Goal: Participate in discussion

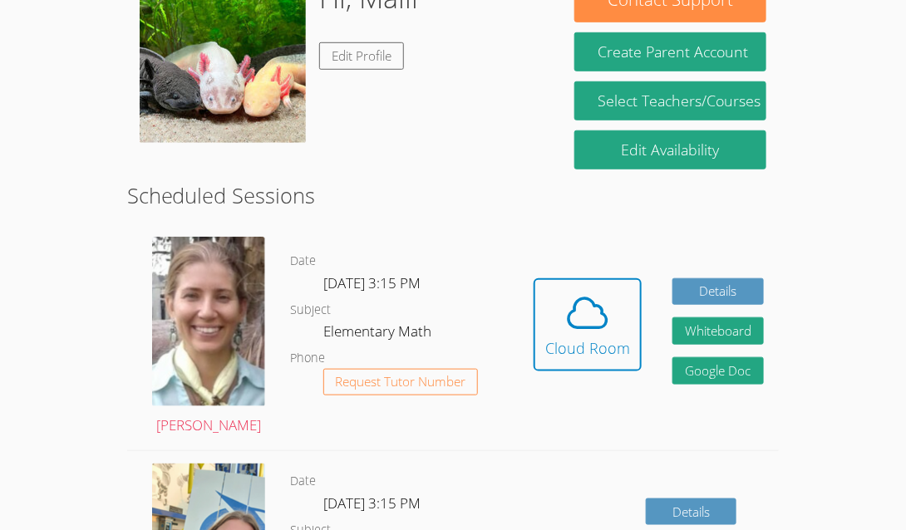
scroll to position [295, 0]
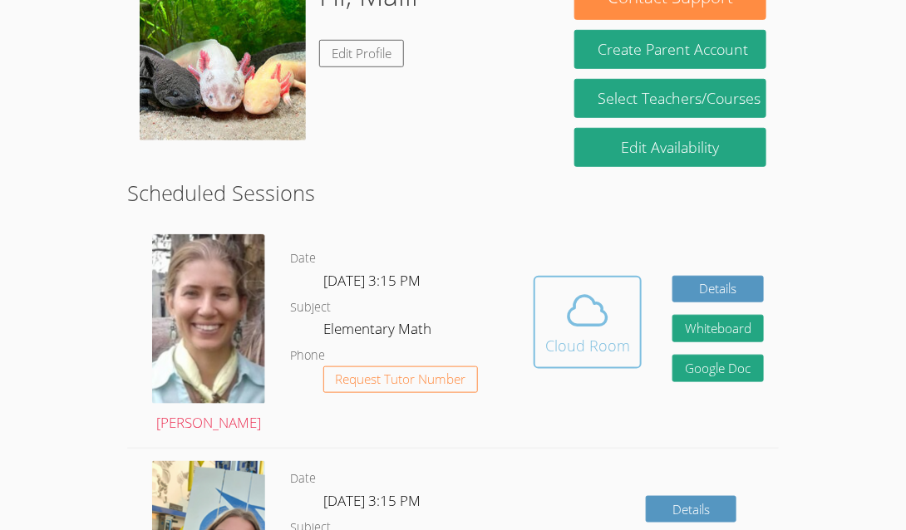
click at [578, 339] on div "Cloud Room" at bounding box center [587, 345] width 85 height 23
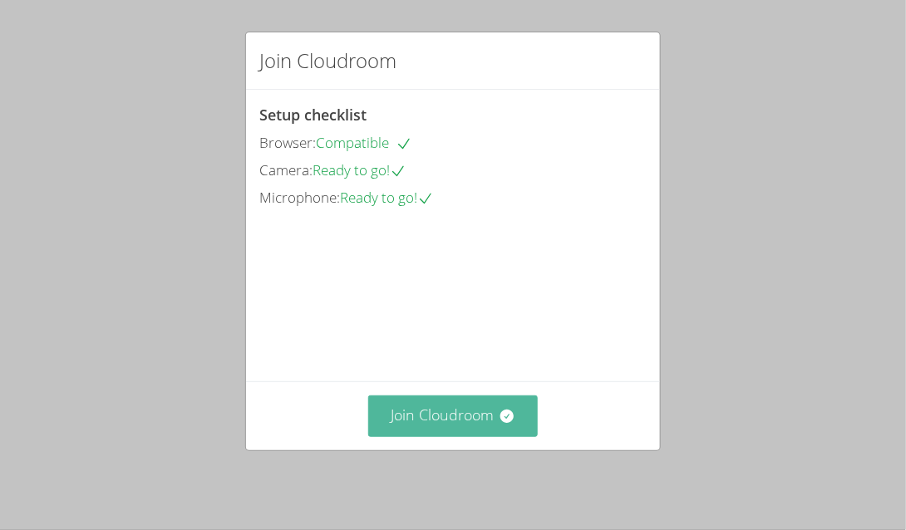
click at [484, 431] on button "Join Cloudroom" at bounding box center [453, 415] width 170 height 41
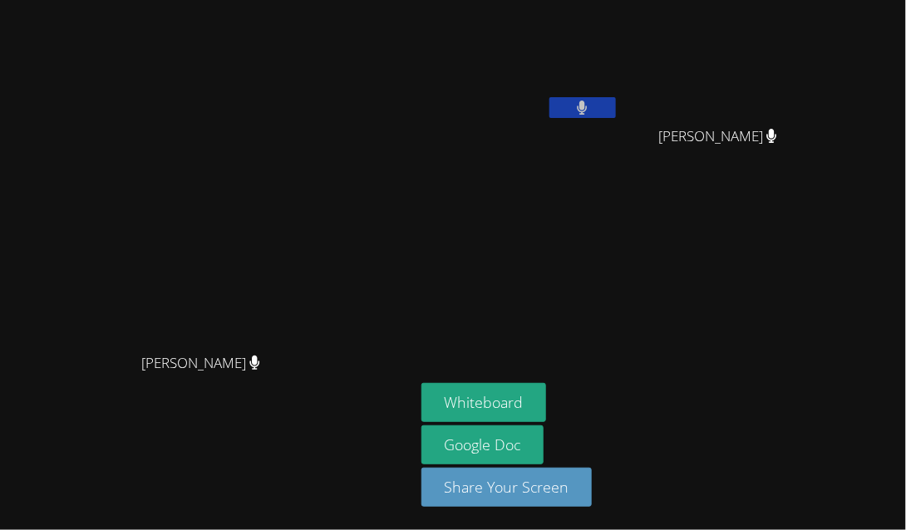
click at [616, 97] on button at bounding box center [582, 107] width 66 height 21
click at [591, 106] on icon at bounding box center [581, 108] width 17 height 14
click at [547, 395] on button "Whiteboard" at bounding box center [483, 402] width 125 height 39
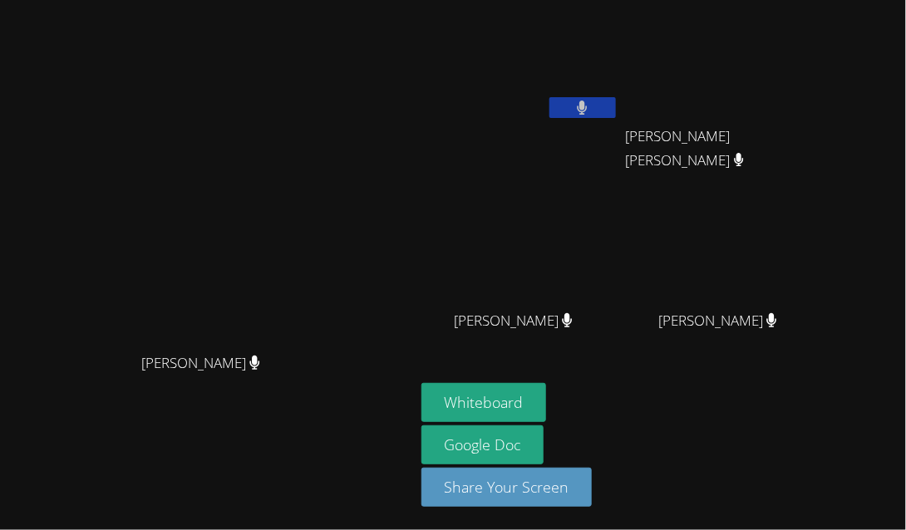
click at [616, 97] on button at bounding box center [582, 107] width 66 height 21
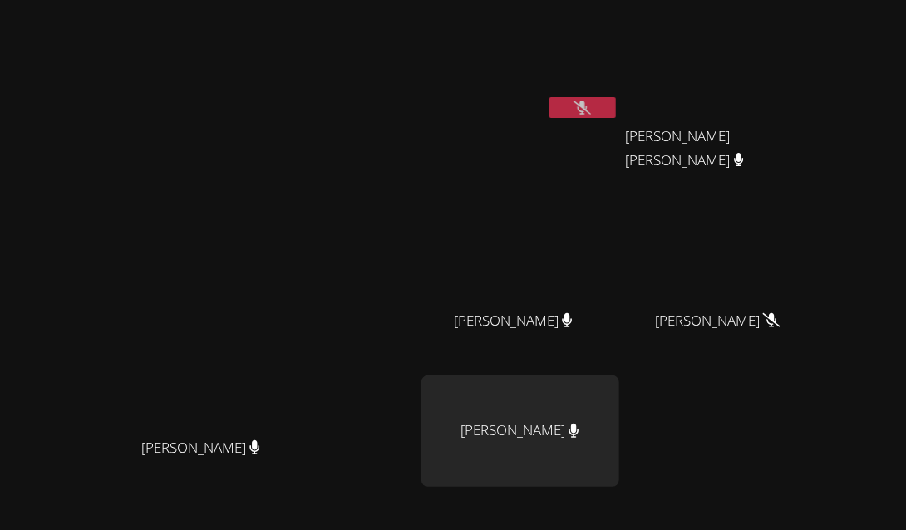
click at [593, 326] on div "[PERSON_NAME]" at bounding box center [520, 335] width 198 height 66
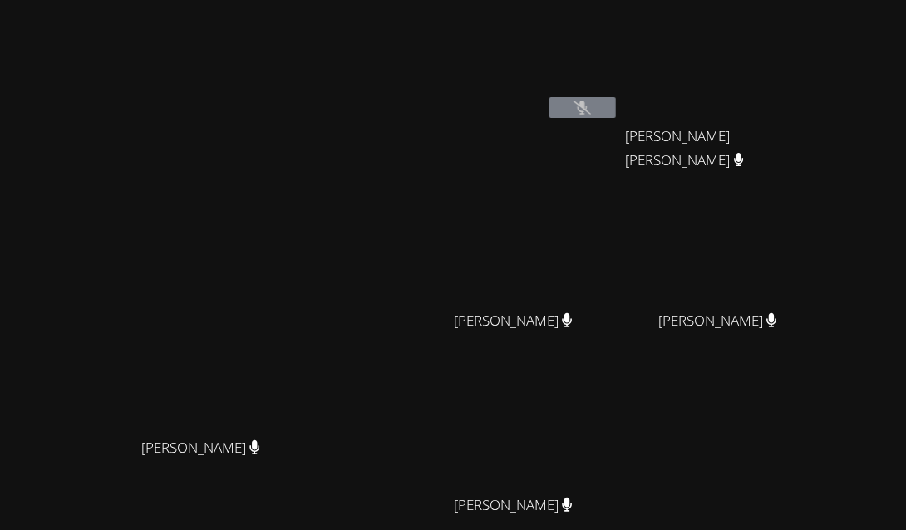
click at [616, 99] on button at bounding box center [582, 107] width 66 height 21
click at [591, 102] on icon at bounding box center [581, 108] width 17 height 14
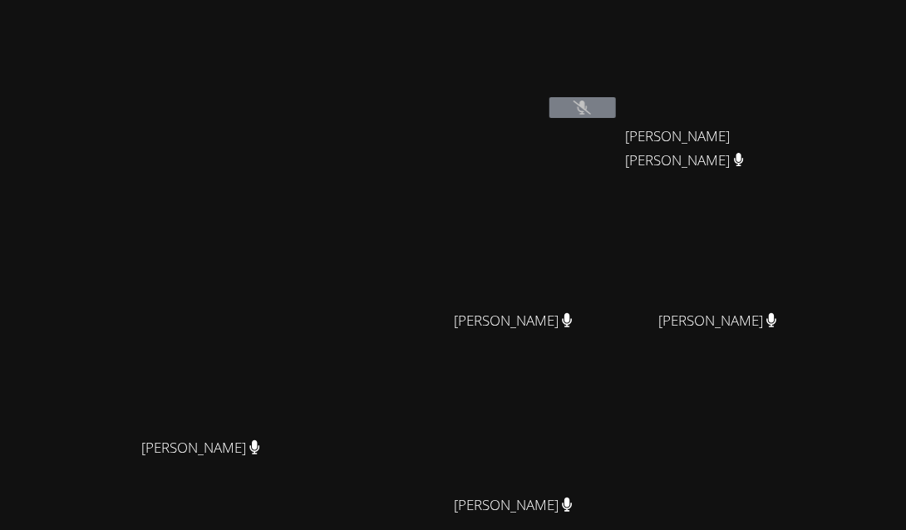
click at [591, 102] on icon at bounding box center [581, 108] width 17 height 14
click at [616, 106] on button at bounding box center [582, 107] width 66 height 21
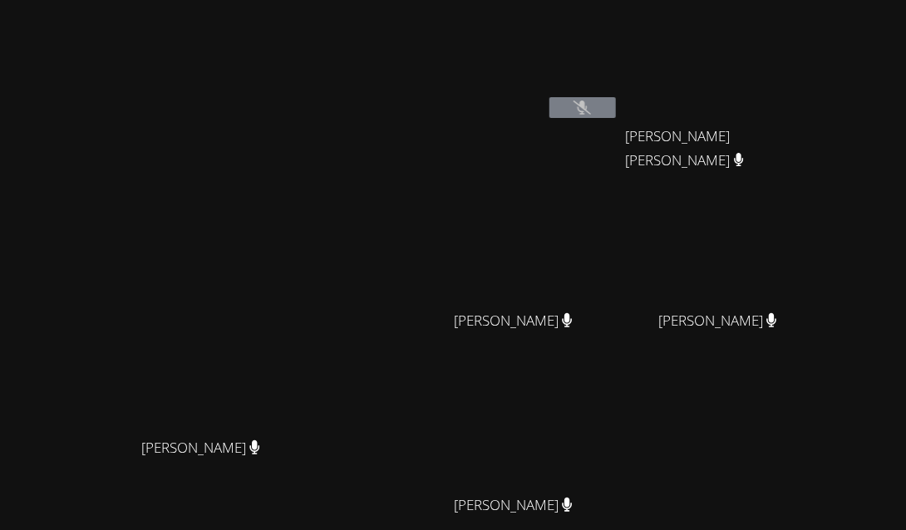
click at [616, 106] on button at bounding box center [582, 107] width 66 height 21
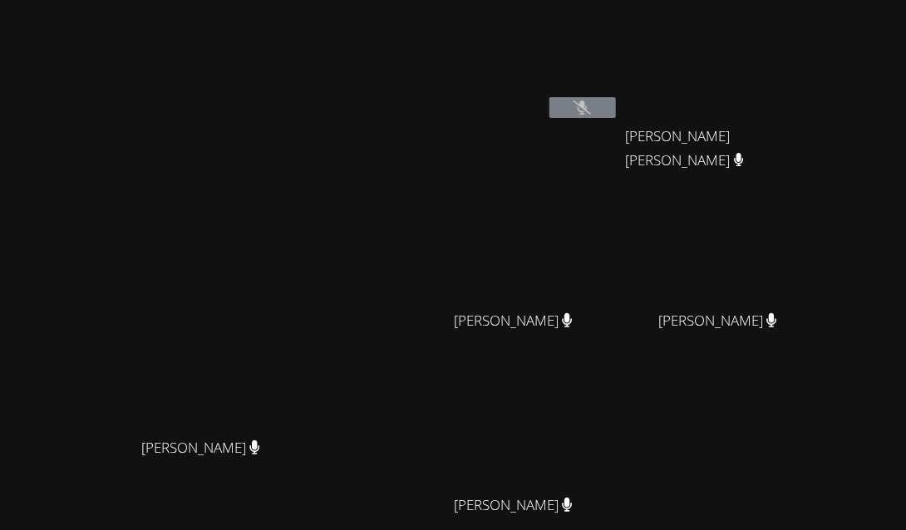
click at [616, 106] on button at bounding box center [582, 107] width 66 height 21
click at [616, 108] on button at bounding box center [582, 107] width 66 height 21
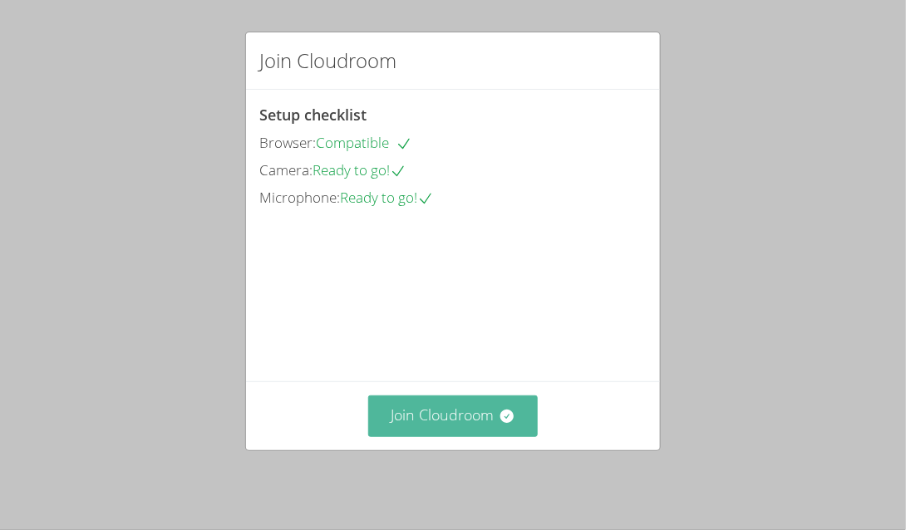
click at [464, 428] on button "Join Cloudroom" at bounding box center [453, 415] width 170 height 41
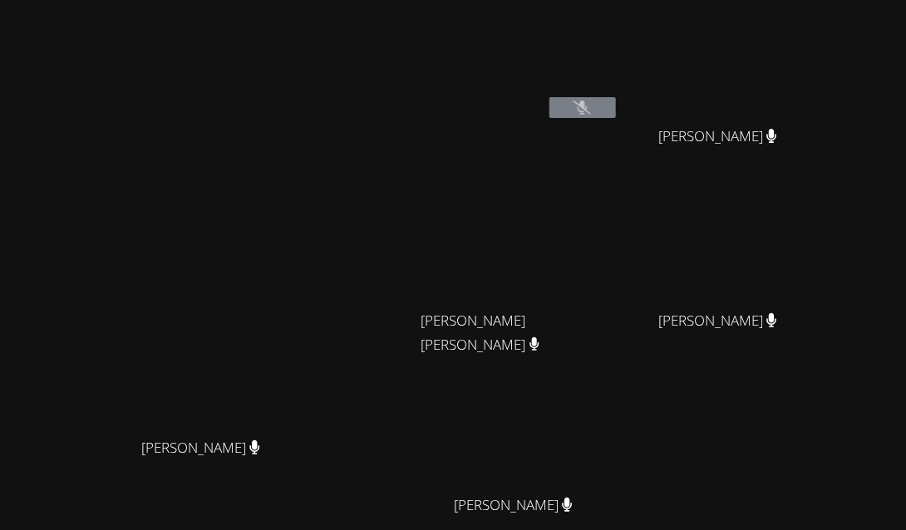
click at [616, 97] on button at bounding box center [582, 107] width 66 height 21
click at [616, 109] on button at bounding box center [582, 107] width 66 height 21
click at [587, 101] on icon at bounding box center [582, 108] width 11 height 14
click at [616, 106] on button at bounding box center [582, 107] width 66 height 21
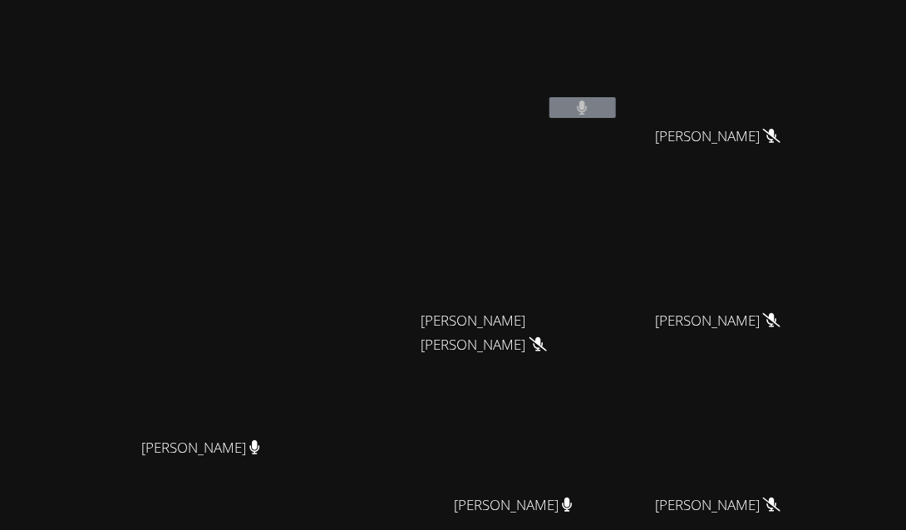
click at [616, 97] on button at bounding box center [582, 107] width 66 height 21
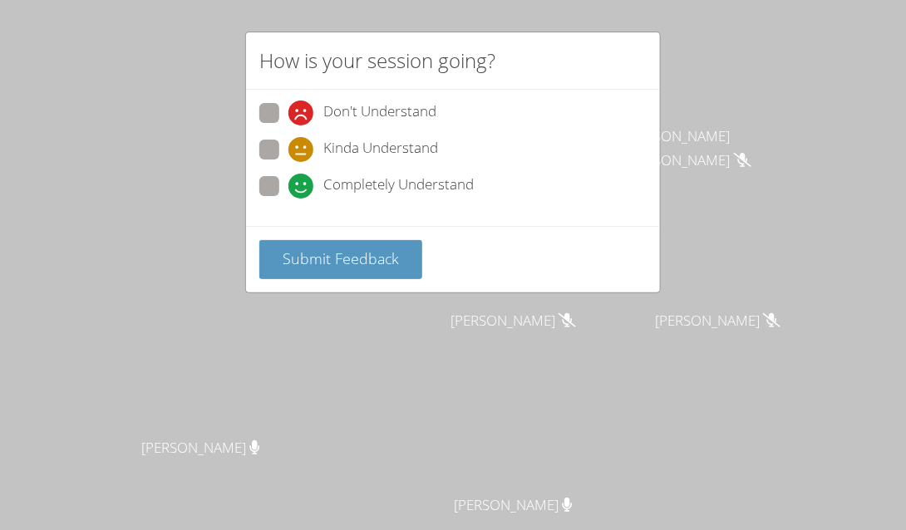
click at [312, 155] on icon at bounding box center [300, 149] width 25 height 25
click at [302, 154] on input "Kinda Understand" at bounding box center [295, 147] width 14 height 14
radio input "true"
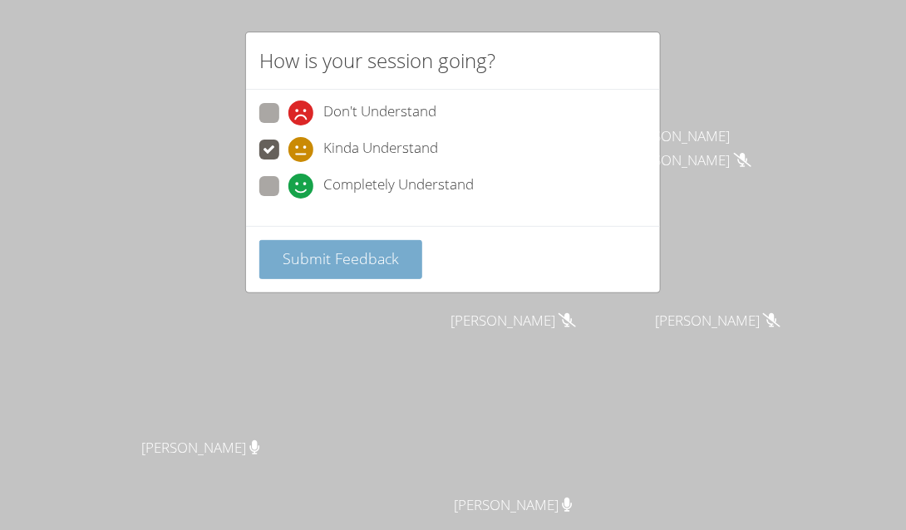
click at [325, 263] on span "Submit Feedback" at bounding box center [340, 258] width 116 height 20
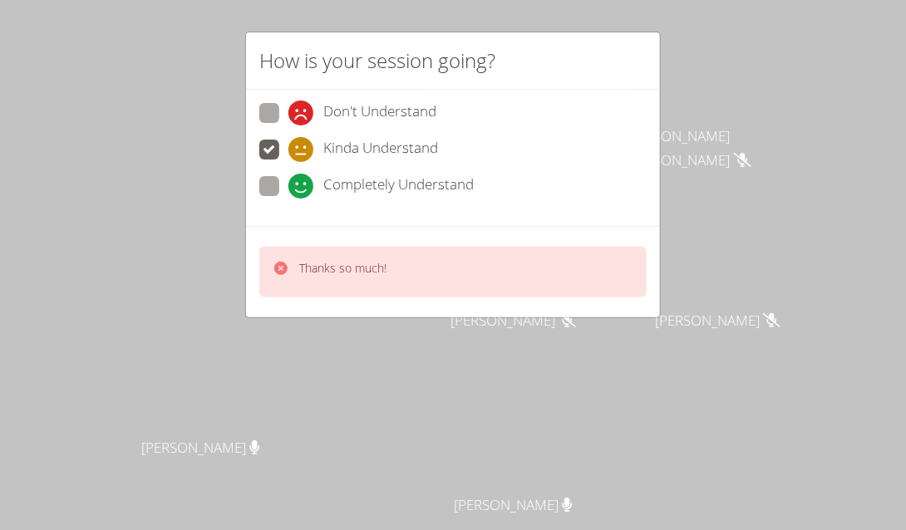
click at [388, 268] on div "Thanks so much!" at bounding box center [452, 272] width 387 height 51
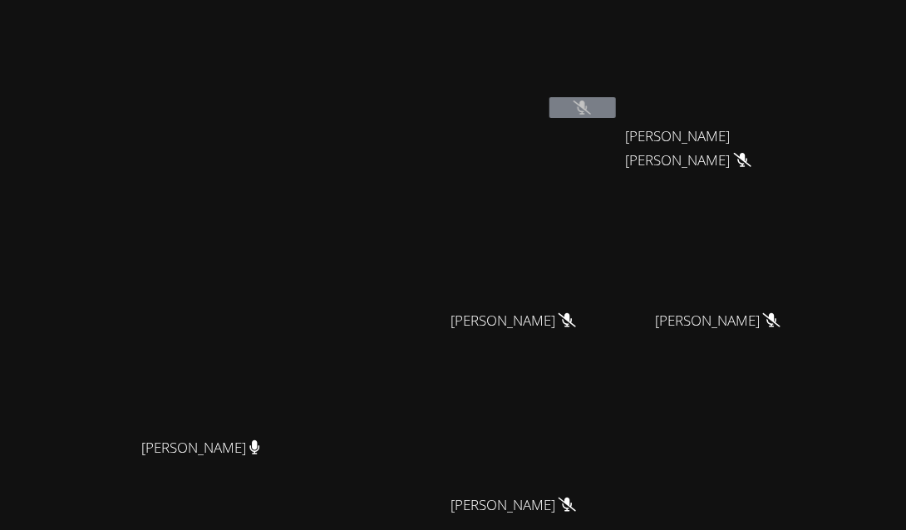
click at [408, 71] on div "Diana Andrade Diana Andrade" at bounding box center [207, 350] width 401 height 687
click at [257, 204] on video at bounding box center [206, 316] width 249 height 225
click at [286, 204] on video at bounding box center [206, 316] width 249 height 225
click at [327, 204] on video at bounding box center [206, 316] width 249 height 225
click at [332, 204] on video at bounding box center [206, 316] width 249 height 225
